Goal: Task Accomplishment & Management: Manage account settings

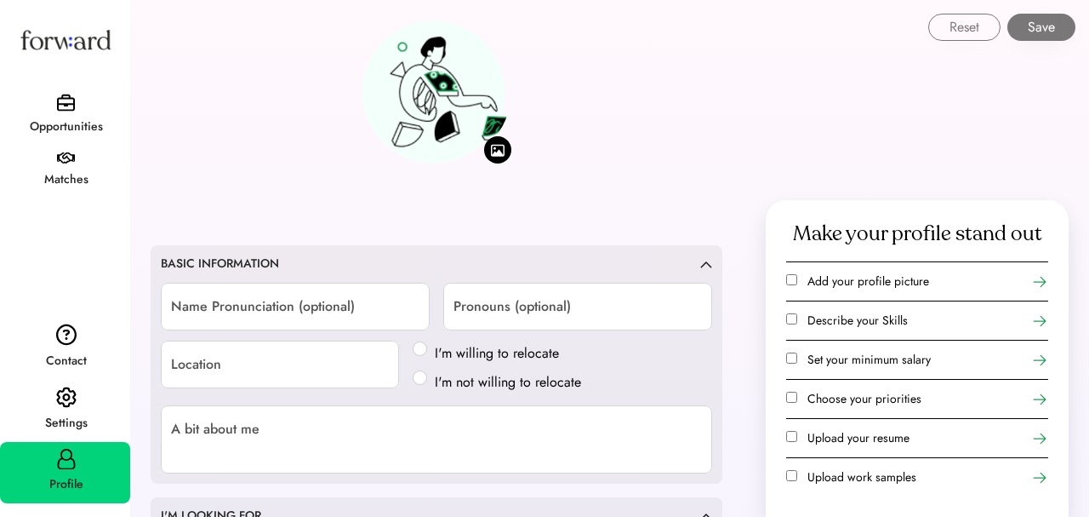
click at [53, 479] on div "Profile" at bounding box center [66, 484] width 128 height 20
click at [61, 408] on div "Settings" at bounding box center [66, 423] width 128 height 31
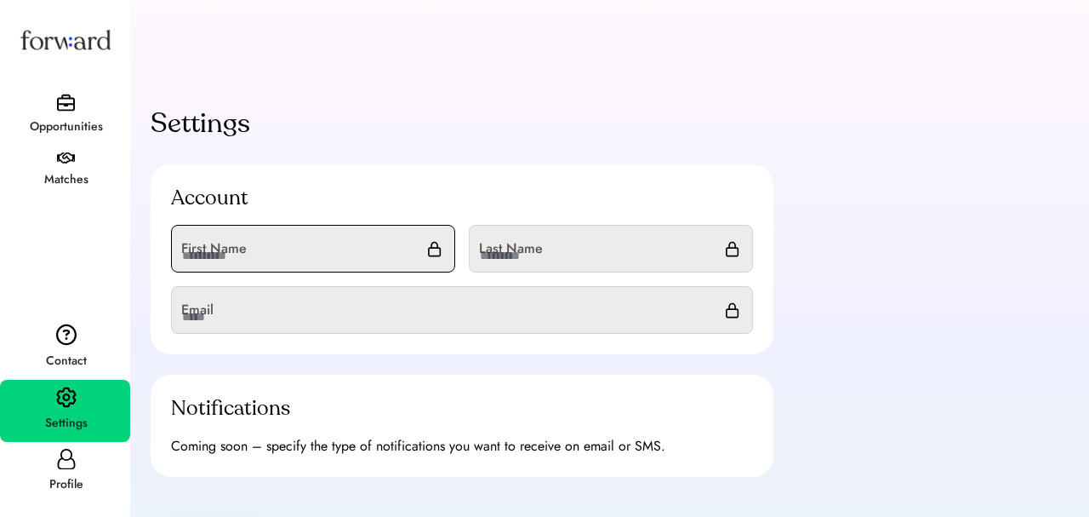
scroll to position [164, 0]
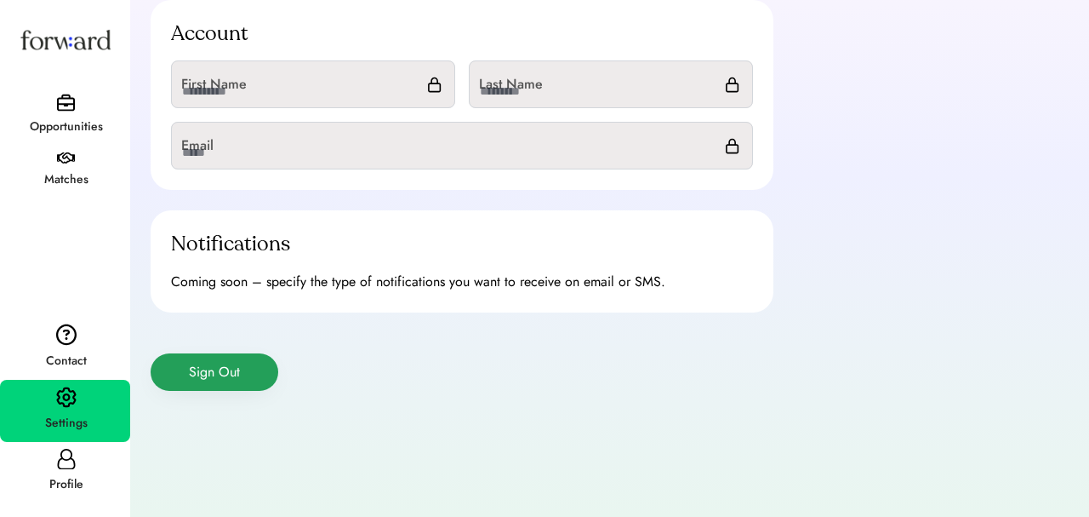
click at [203, 383] on button "Sign Out" at bounding box center [215, 371] width 128 height 37
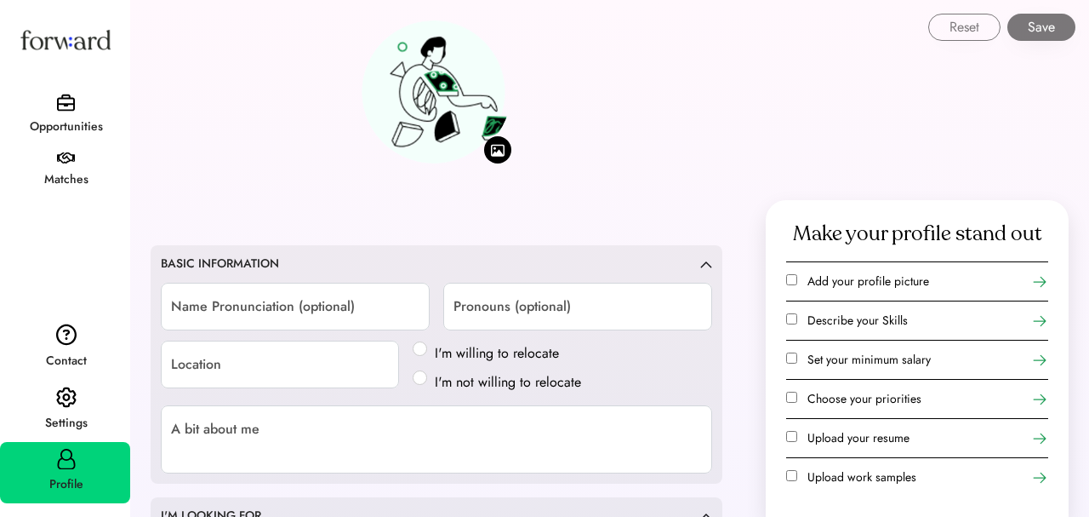
scroll to position [1, 0]
click at [67, 154] on img at bounding box center [66, 158] width 18 height 12
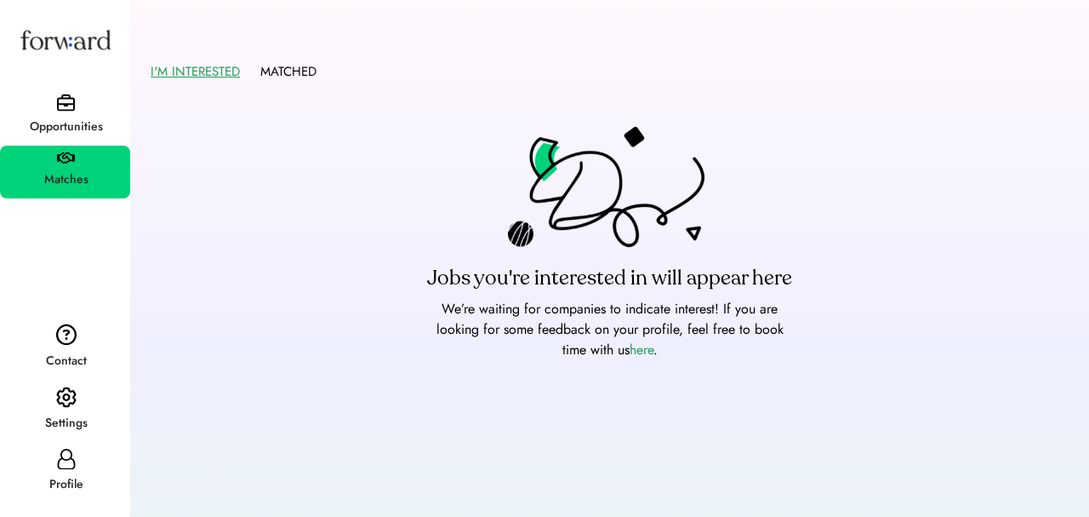
click at [66, 125] on div "Opportunities" at bounding box center [66, 127] width 128 height 20
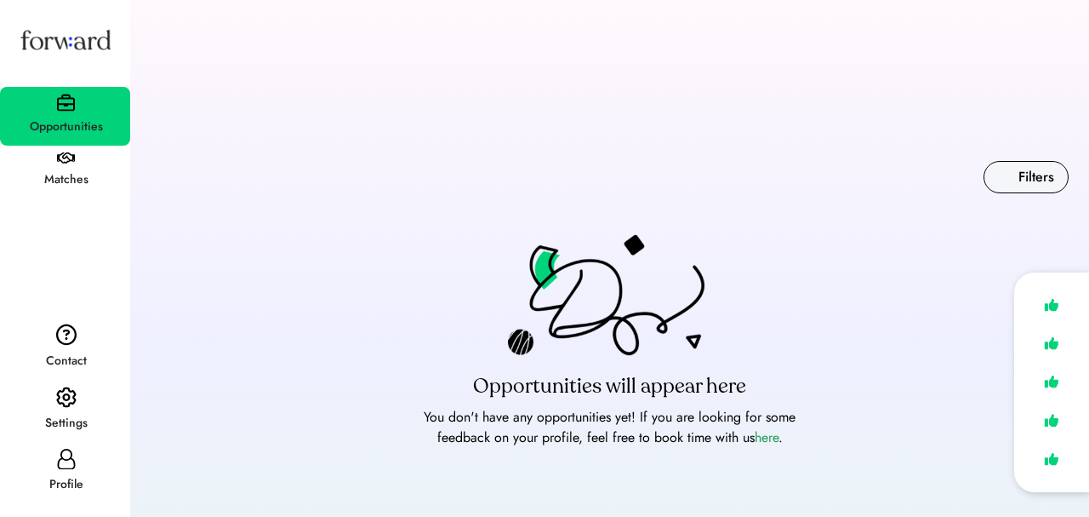
scroll to position [38, 0]
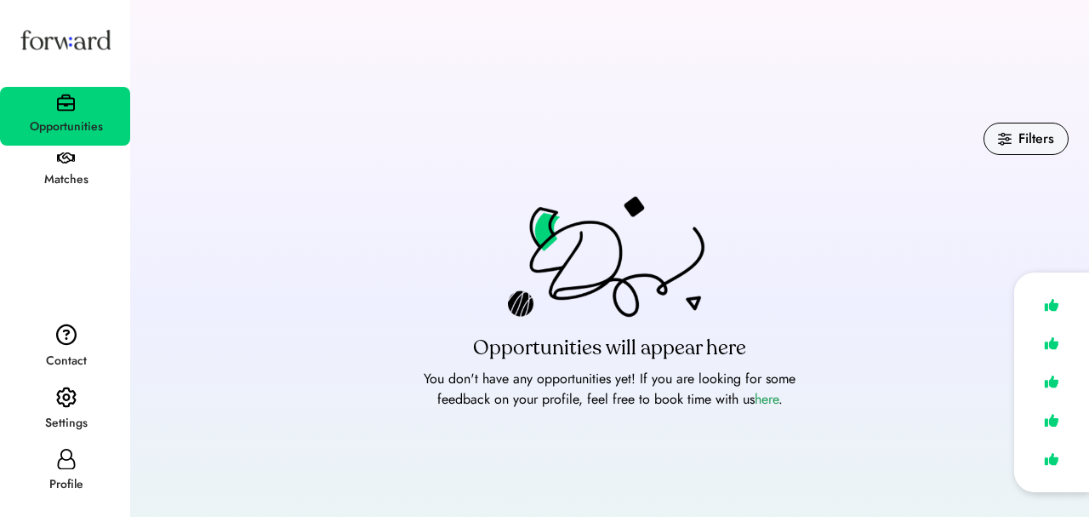
click at [73, 154] on img at bounding box center [66, 158] width 18 height 12
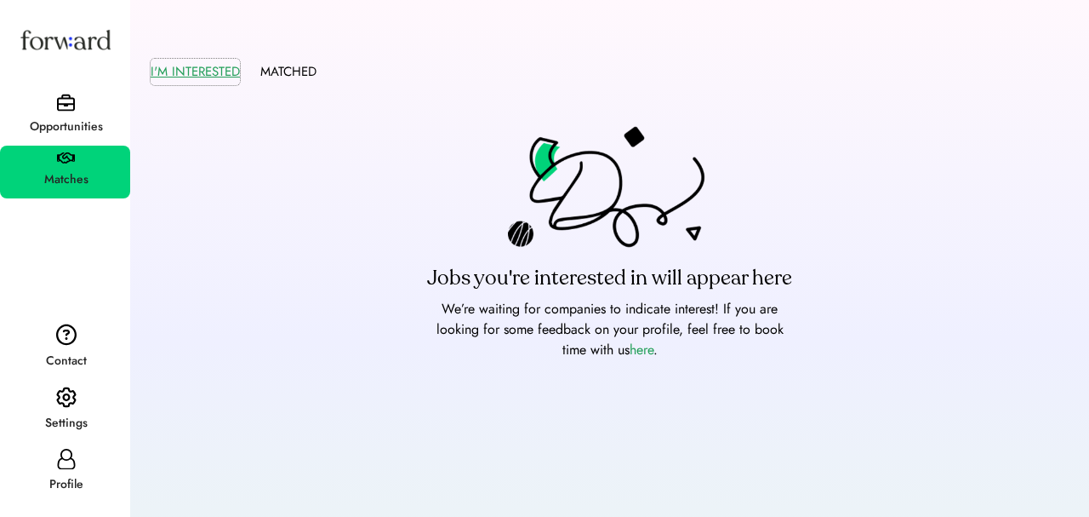
click at [179, 72] on button "I'M INTERESTED" at bounding box center [195, 72] width 89 height 26
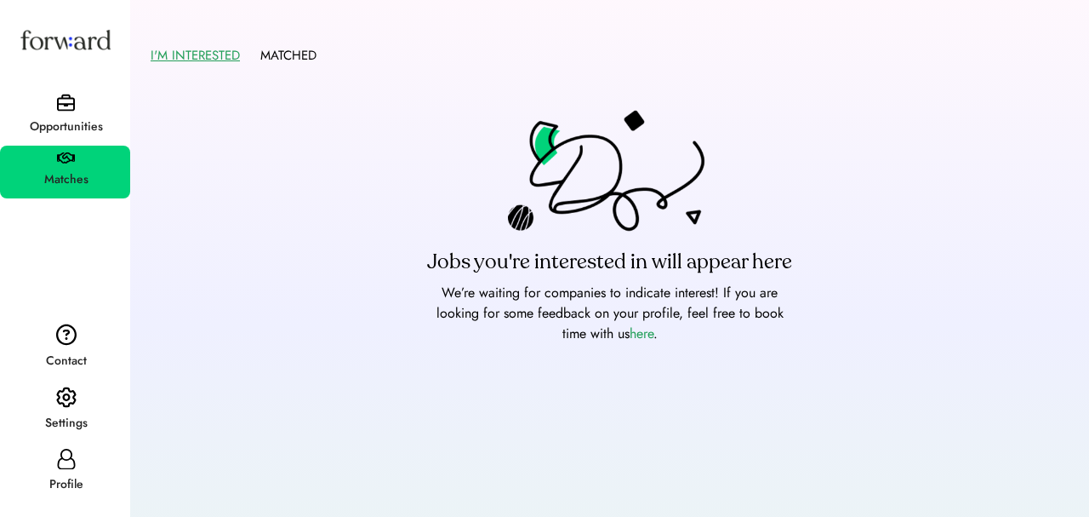
scroll to position [43, 0]
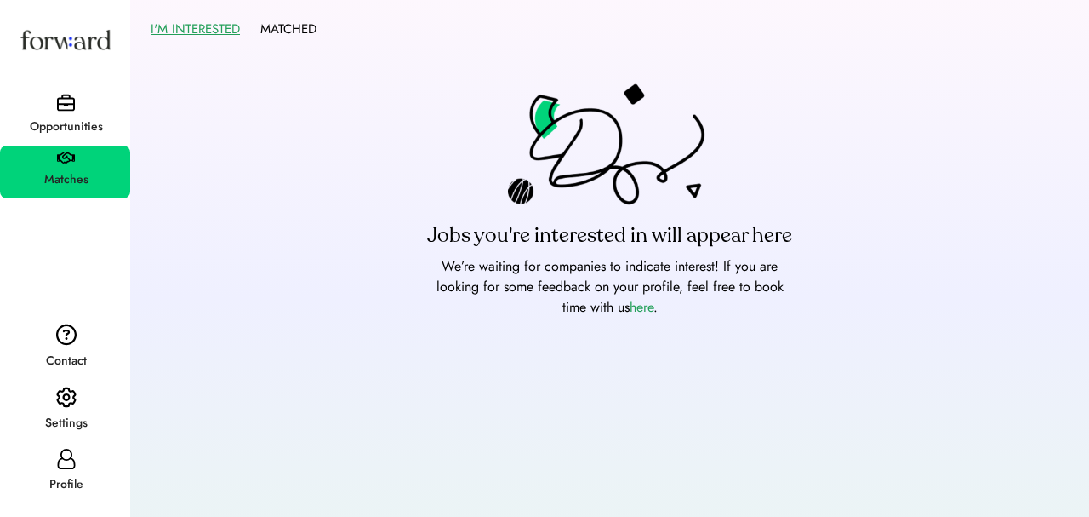
click at [66, 474] on div "Profile" at bounding box center [66, 484] width 128 height 20
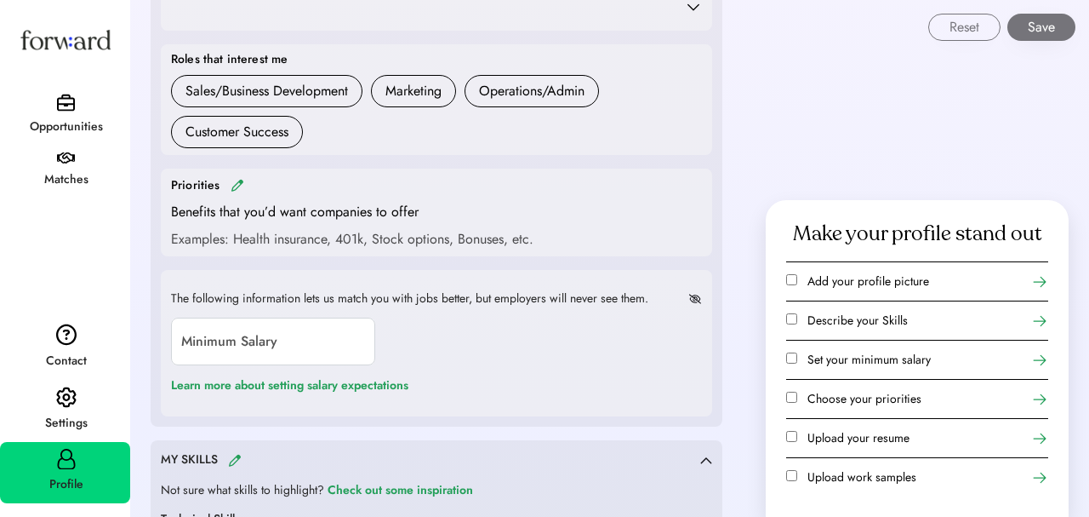
scroll to position [1758, 0]
